Goal: Information Seeking & Learning: Learn about a topic

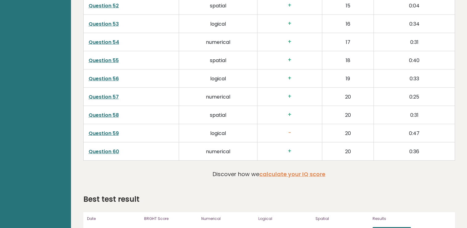
scroll to position [1888, 0]
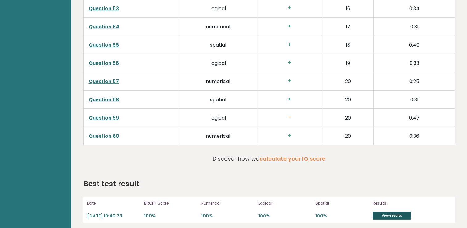
click at [392, 214] on link "View results" at bounding box center [392, 215] width 38 height 8
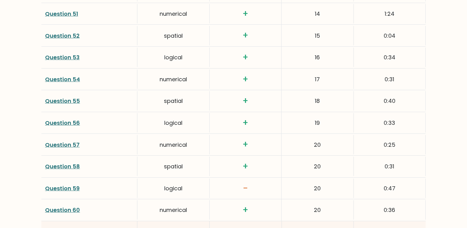
scroll to position [1976, 0]
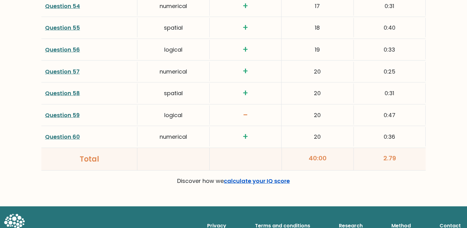
click at [250, 177] on link "calculate your IQ score" at bounding box center [257, 181] width 66 height 8
